Goal: Information Seeking & Learning: Learn about a topic

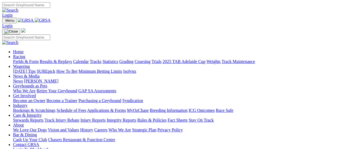
click at [62, 59] on link "Results & Replays" at bounding box center [56, 61] width 32 height 5
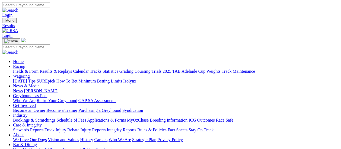
scroll to position [27, 0]
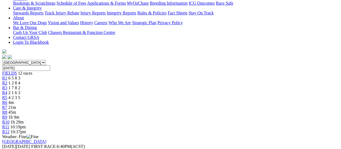
scroll to position [109, 0]
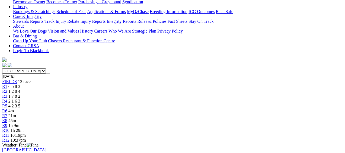
drag, startPoint x: 231, startPoint y: 16, endPoint x: 217, endPoint y: 19, distance: 14.4
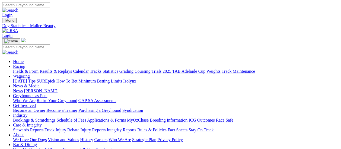
click at [72, 69] on link "Results & Replays" at bounding box center [56, 71] width 32 height 5
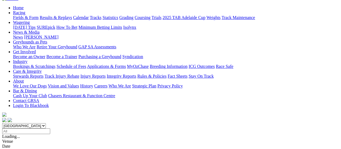
scroll to position [54, 0]
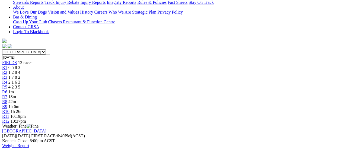
scroll to position [136, 0]
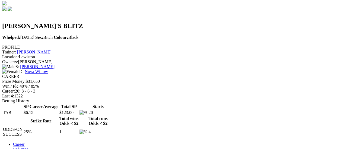
scroll to position [81, 0]
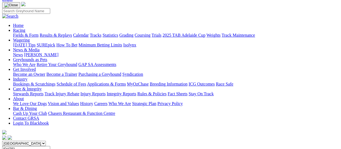
scroll to position [27, 0]
